Goal: Information Seeking & Learning: Check status

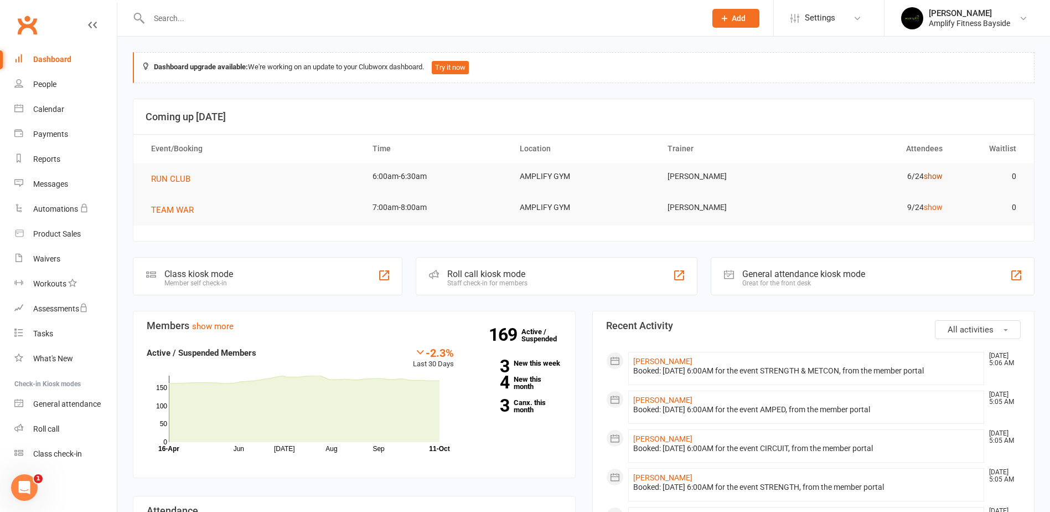
click at [932, 177] on link "show" at bounding box center [933, 176] width 19 height 9
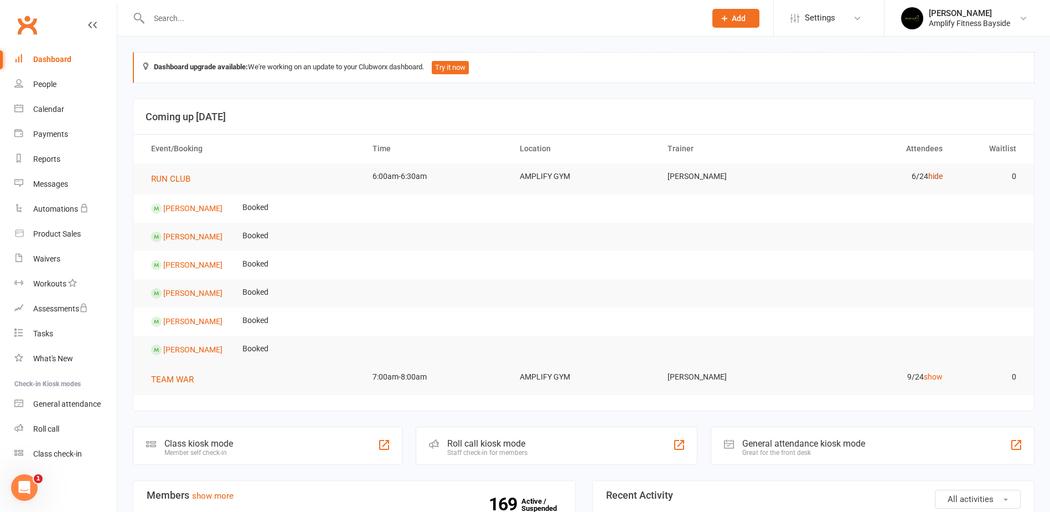
click at [932, 177] on link "hide" at bounding box center [936, 176] width 14 height 9
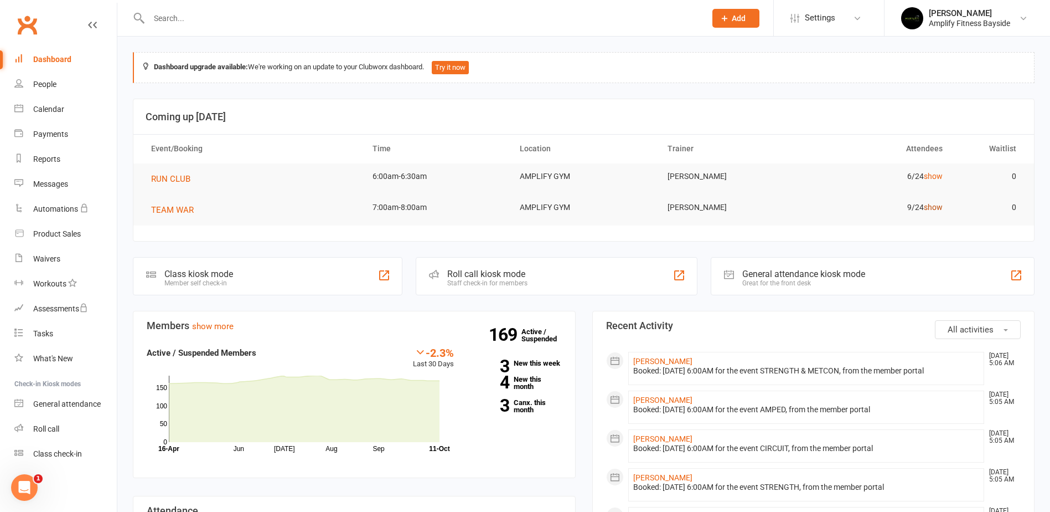
click at [932, 205] on link "show" at bounding box center [933, 207] width 19 height 9
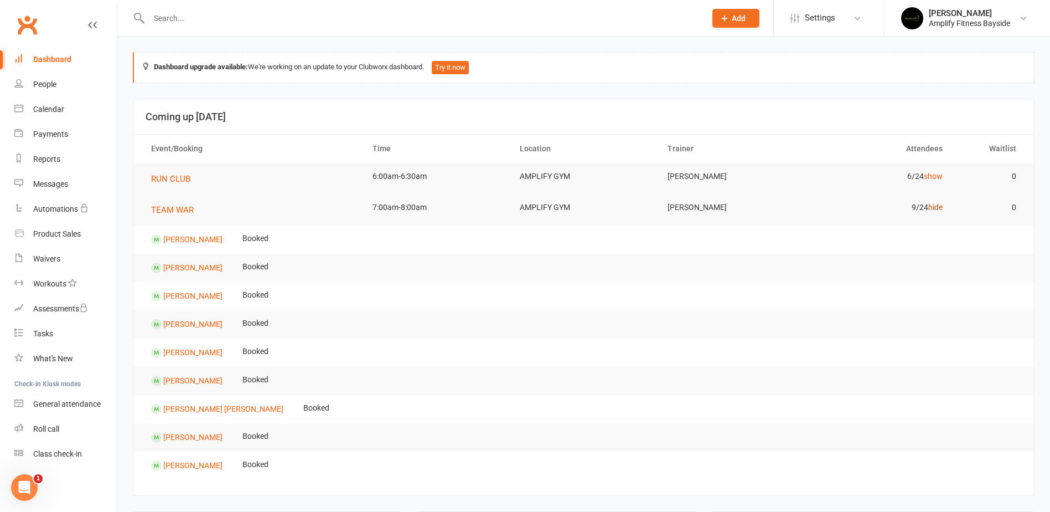
click at [932, 205] on link "hide" at bounding box center [936, 207] width 14 height 9
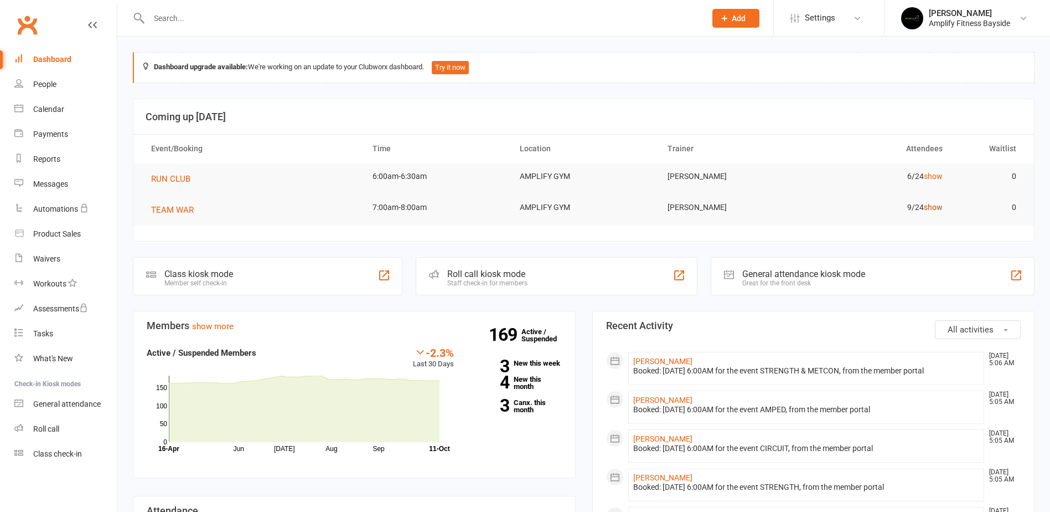
click at [930, 208] on link "show" at bounding box center [933, 207] width 19 height 9
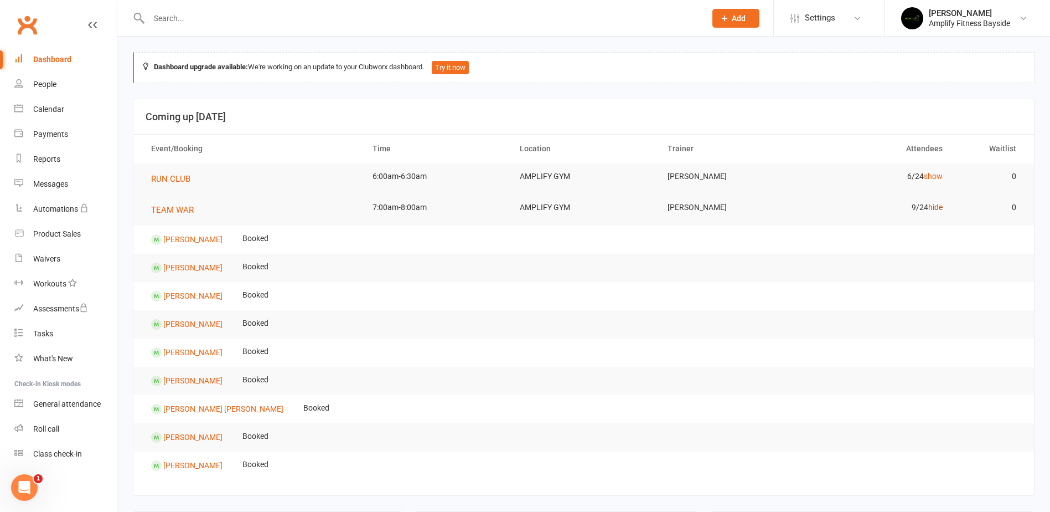
click at [930, 208] on link "hide" at bounding box center [936, 207] width 14 height 9
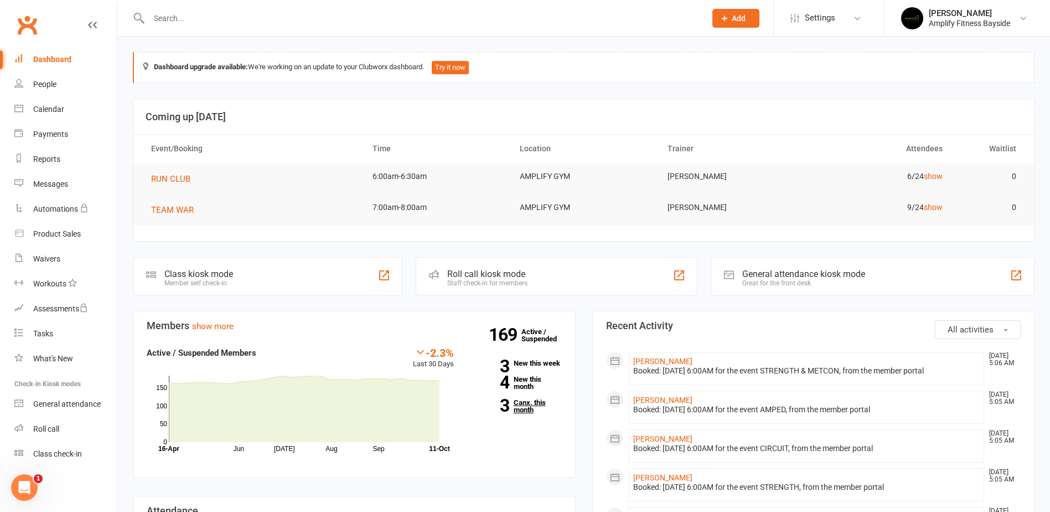
click at [533, 400] on link "3 Canx. this month" at bounding box center [516, 406] width 91 height 14
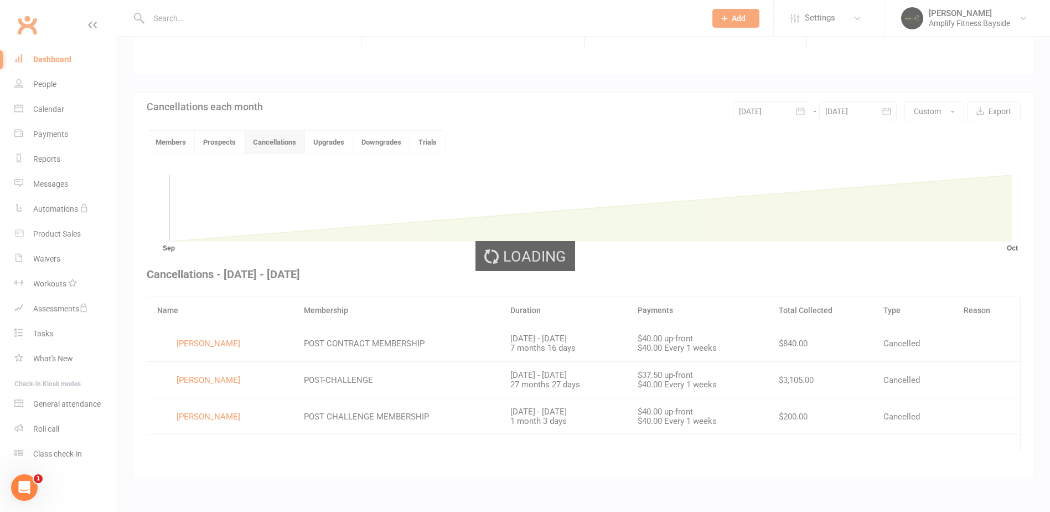
scroll to position [195, 0]
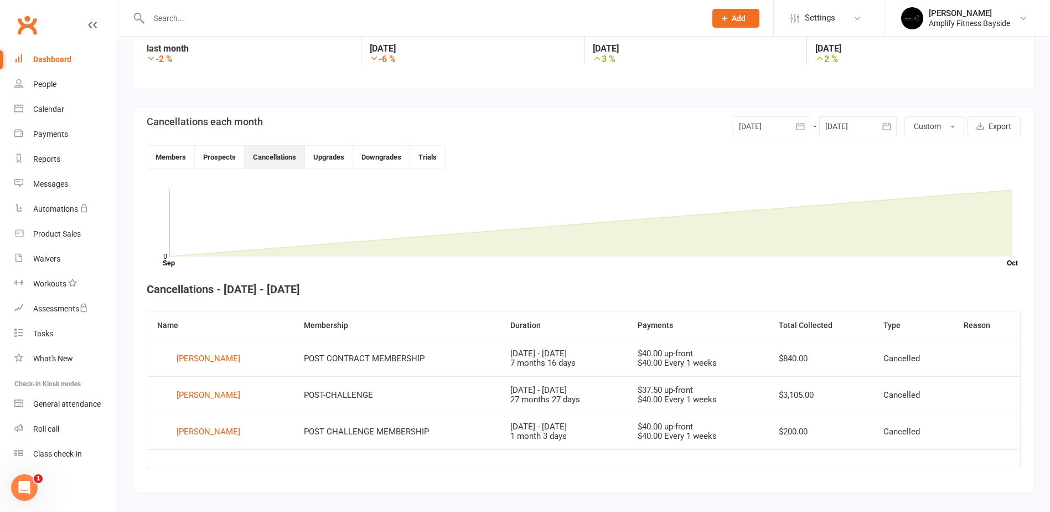
click at [62, 64] on link "Dashboard" at bounding box center [65, 59] width 102 height 25
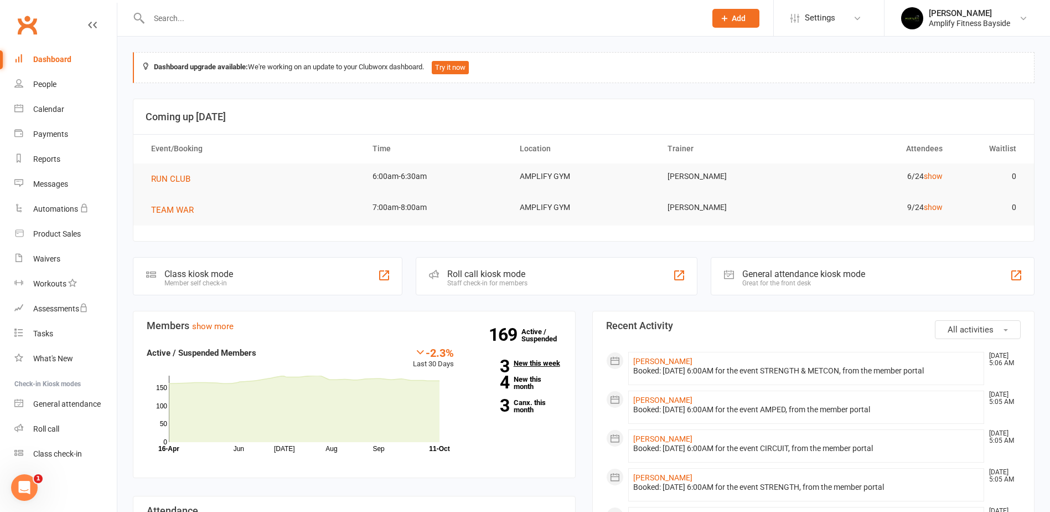
click at [528, 364] on link "3 New this week" at bounding box center [516, 362] width 91 height 7
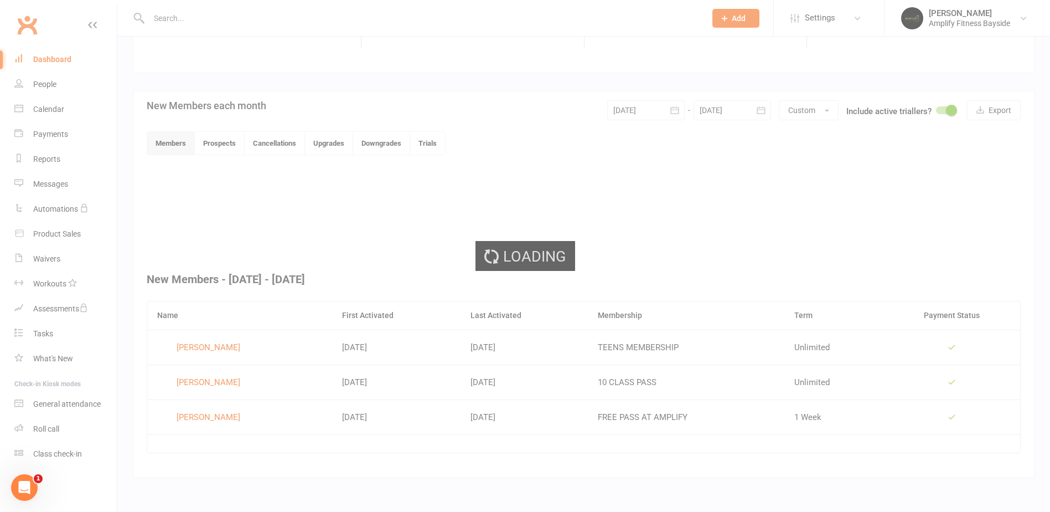
scroll to position [193, 0]
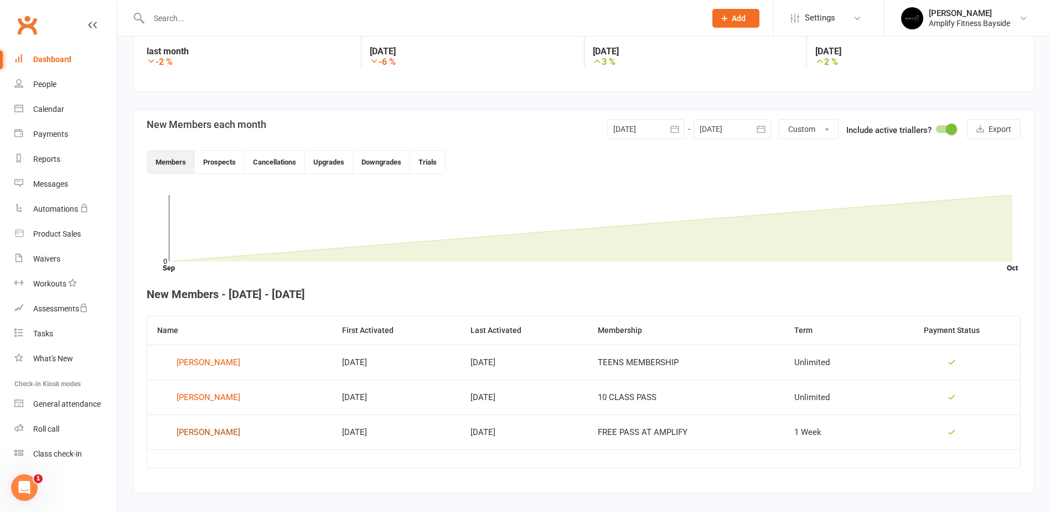
click at [213, 433] on div "Effie Peall" at bounding box center [209, 432] width 64 height 17
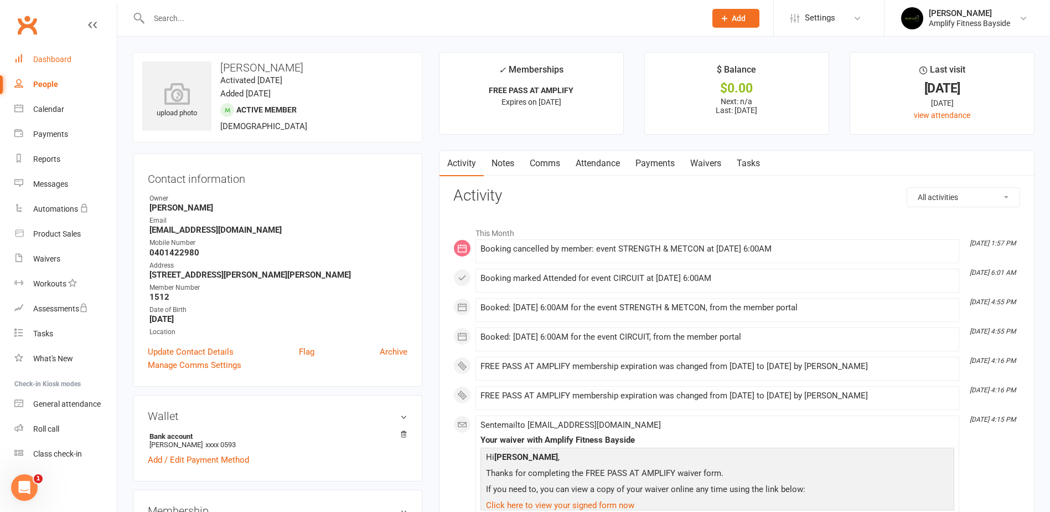
click at [77, 61] on link "Dashboard" at bounding box center [65, 59] width 102 height 25
